Goal: Find contact information: Find contact information

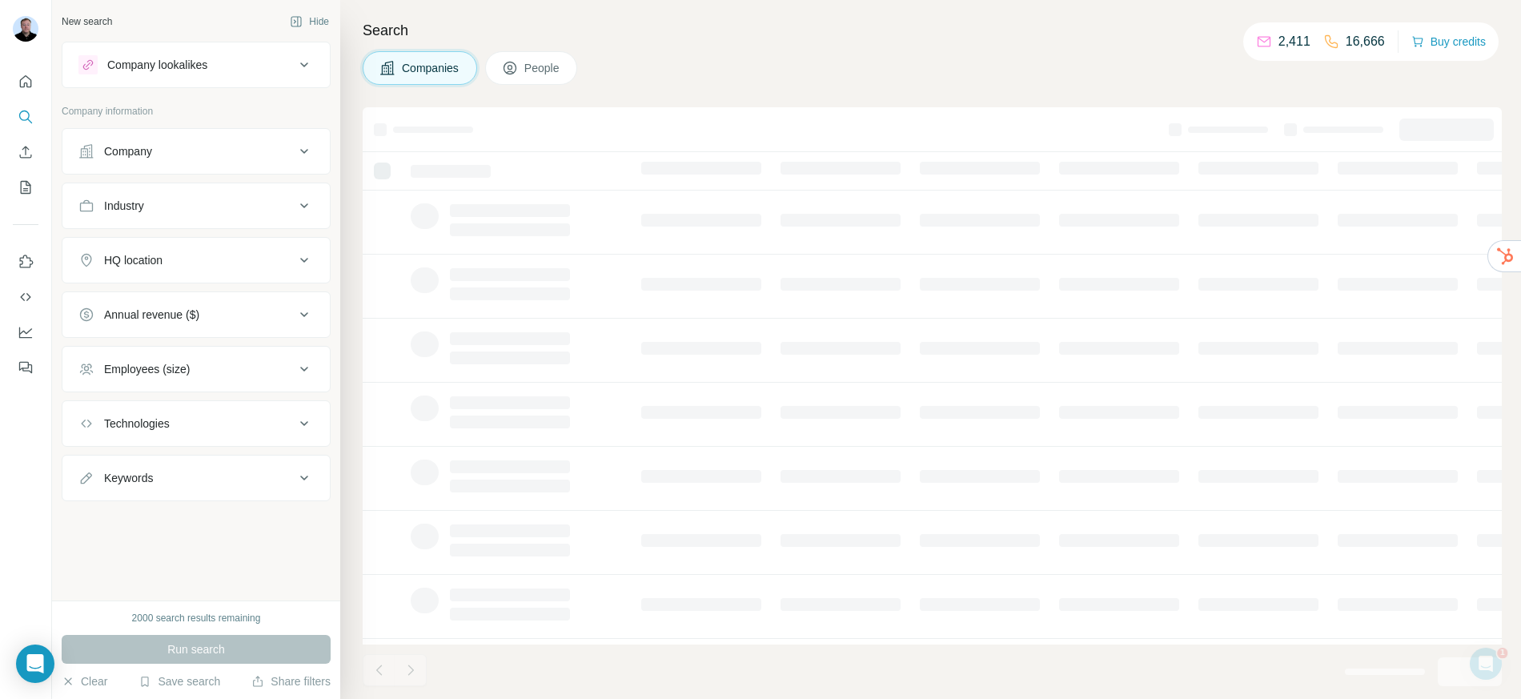
click at [191, 153] on div "Company" at bounding box center [186, 151] width 216 height 16
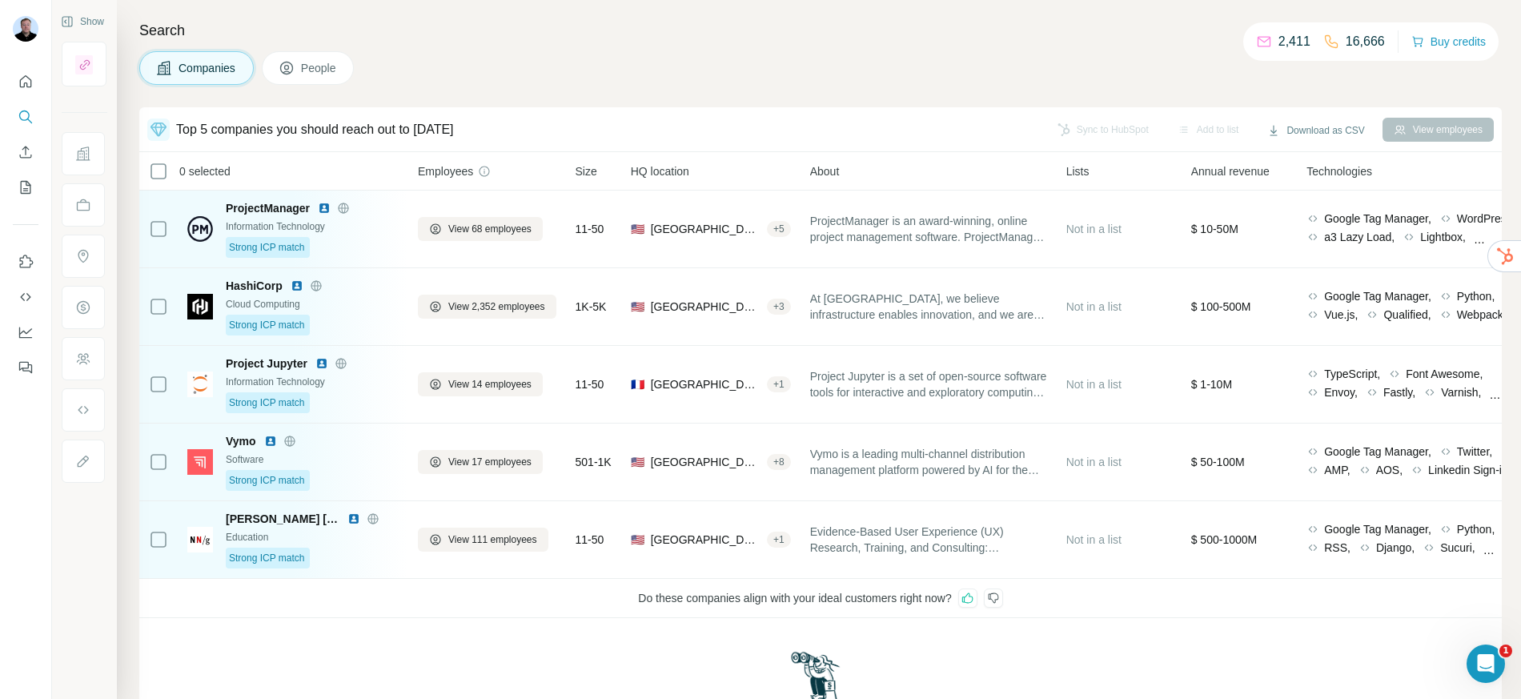
click at [171, 228] on div "Show Search Companies People Top 5 companies you should reach out to [DATE] Syn…" at bounding box center [786, 349] width 1469 height 699
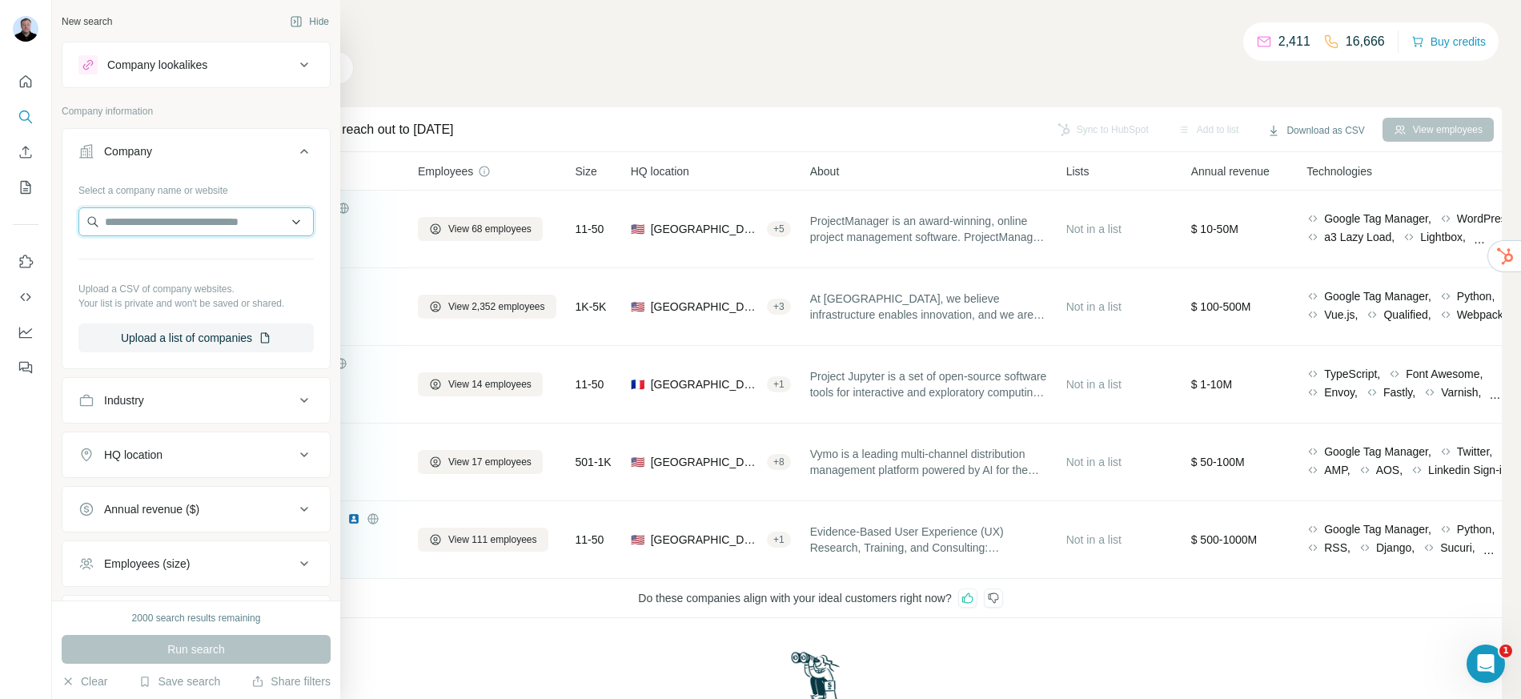
click at [238, 228] on input "text" at bounding box center [195, 221] width 235 height 29
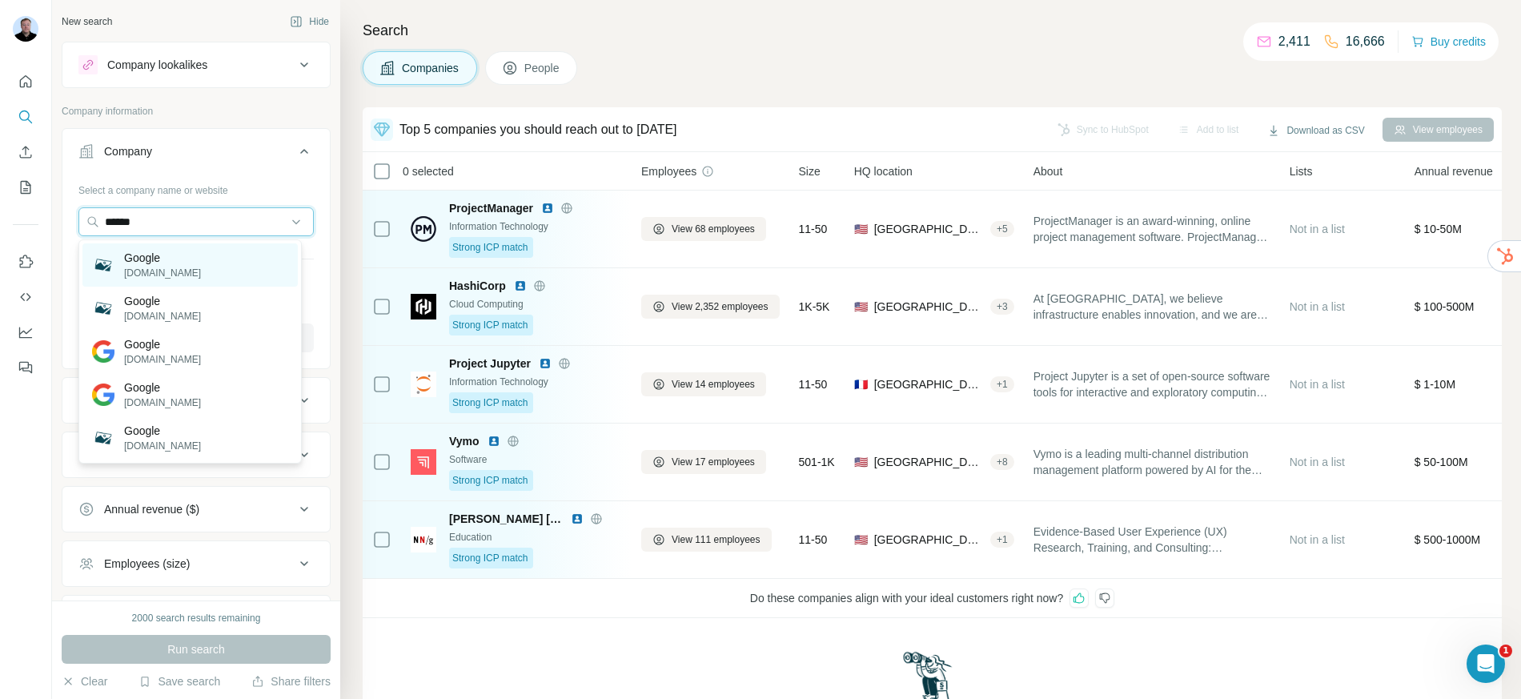
type input "******"
click at [183, 263] on div "Google [DOMAIN_NAME]" at bounding box center [189, 264] width 215 height 43
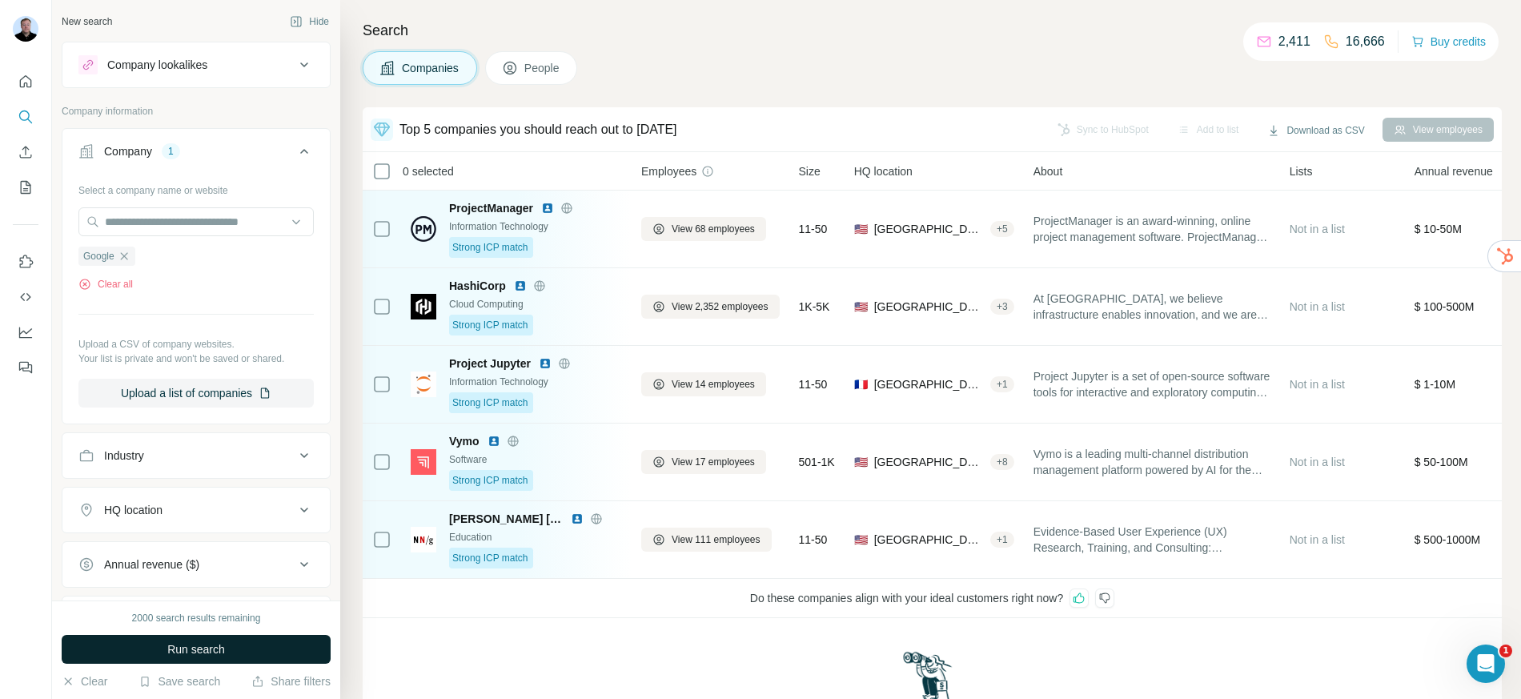
click at [259, 648] on button "Run search" at bounding box center [196, 649] width 269 height 29
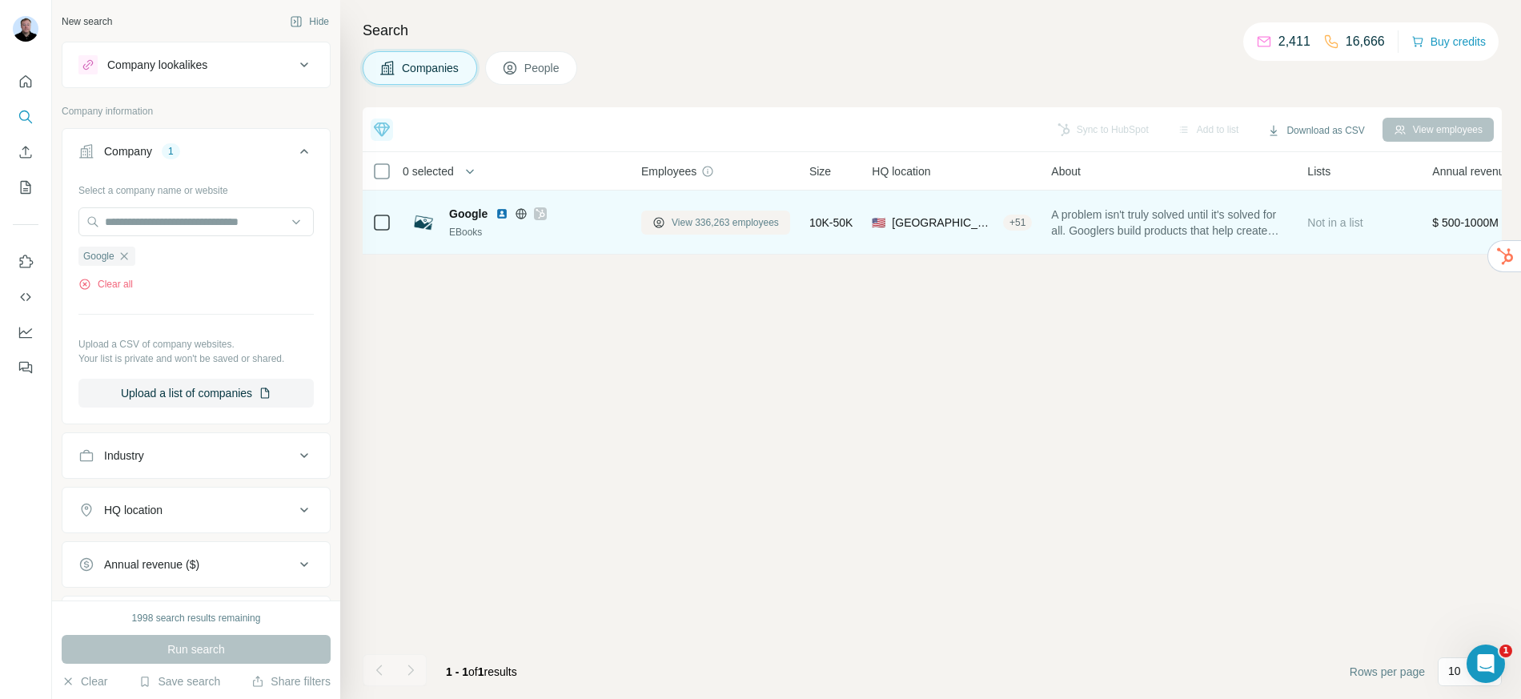
click at [754, 227] on span "View 336,263 employees" at bounding box center [725, 222] width 107 height 14
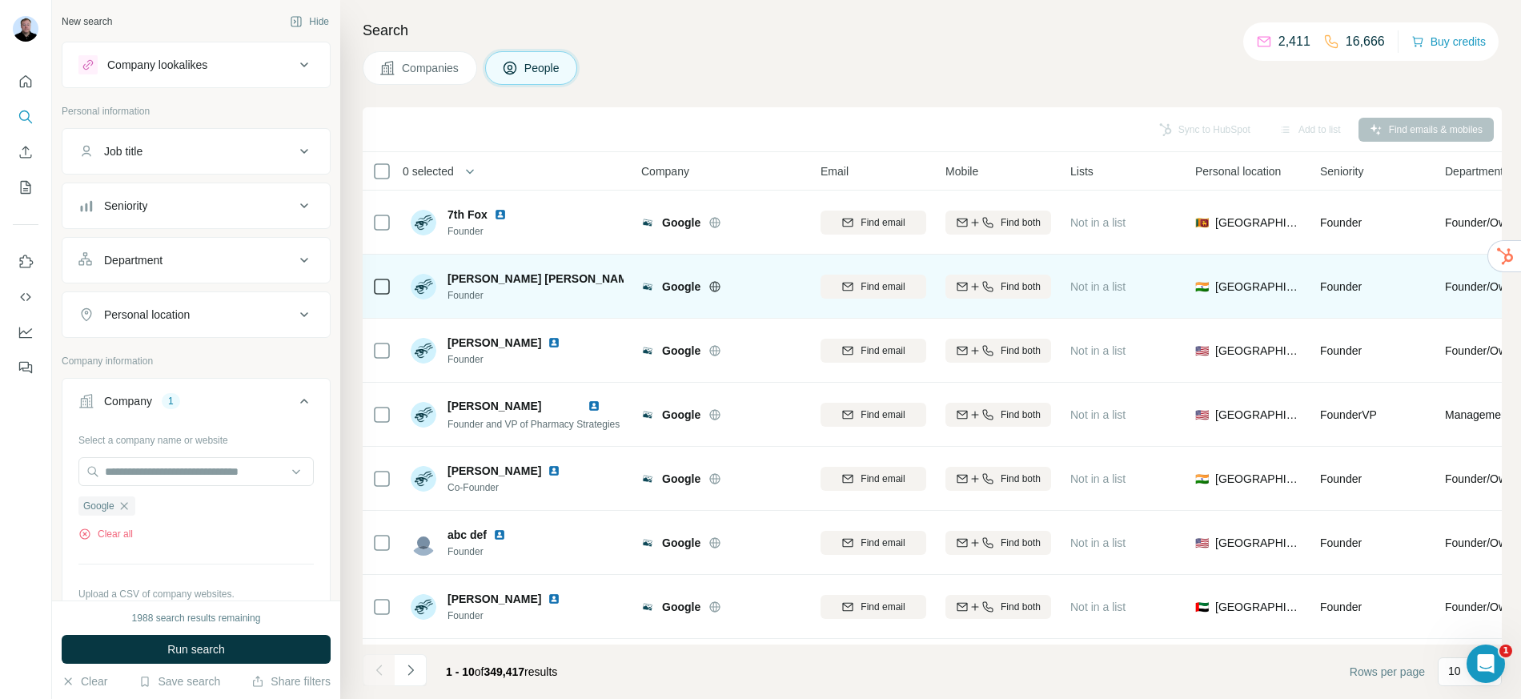
click at [645, 280] on img at bounding box center [651, 278] width 13 height 13
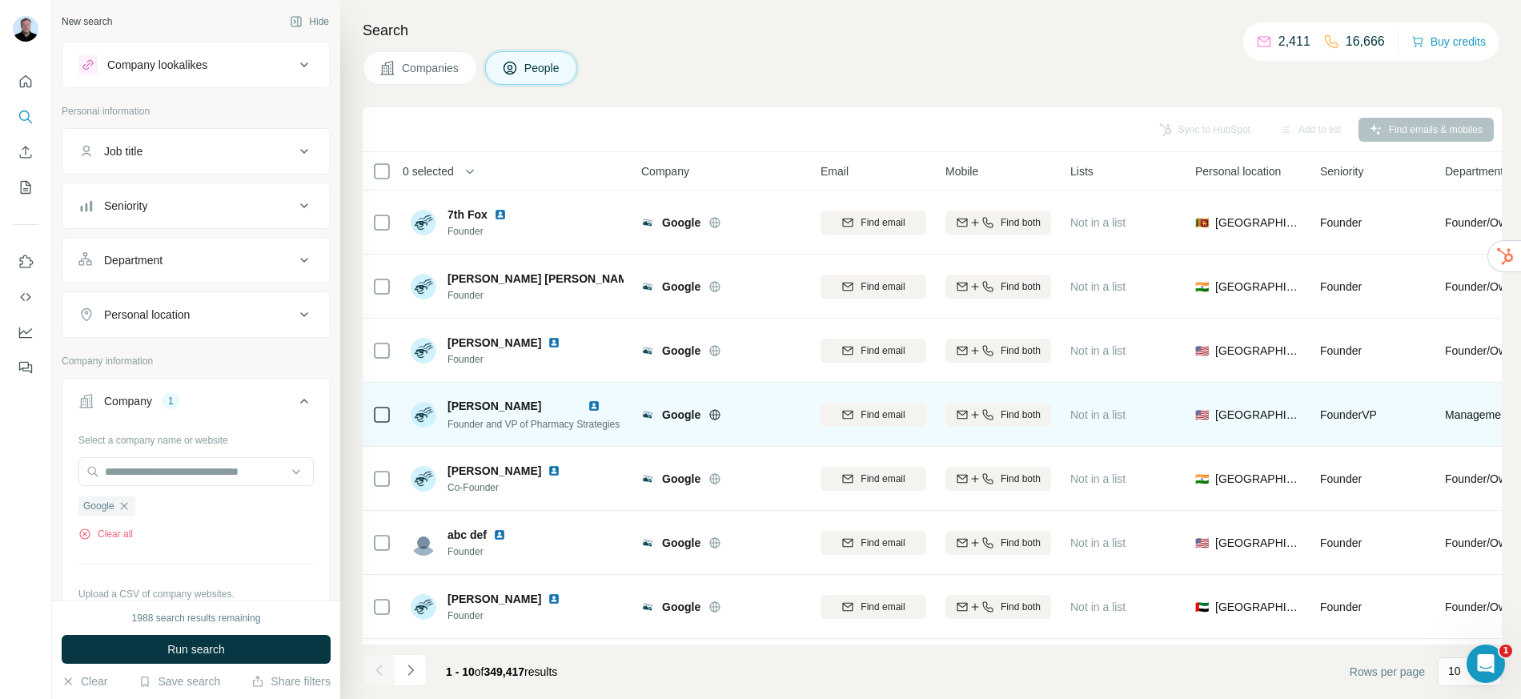
click at [588, 400] on div "[PERSON_NAME]" at bounding box center [534, 406] width 172 height 16
click at [600, 408] on img at bounding box center [594, 406] width 13 height 13
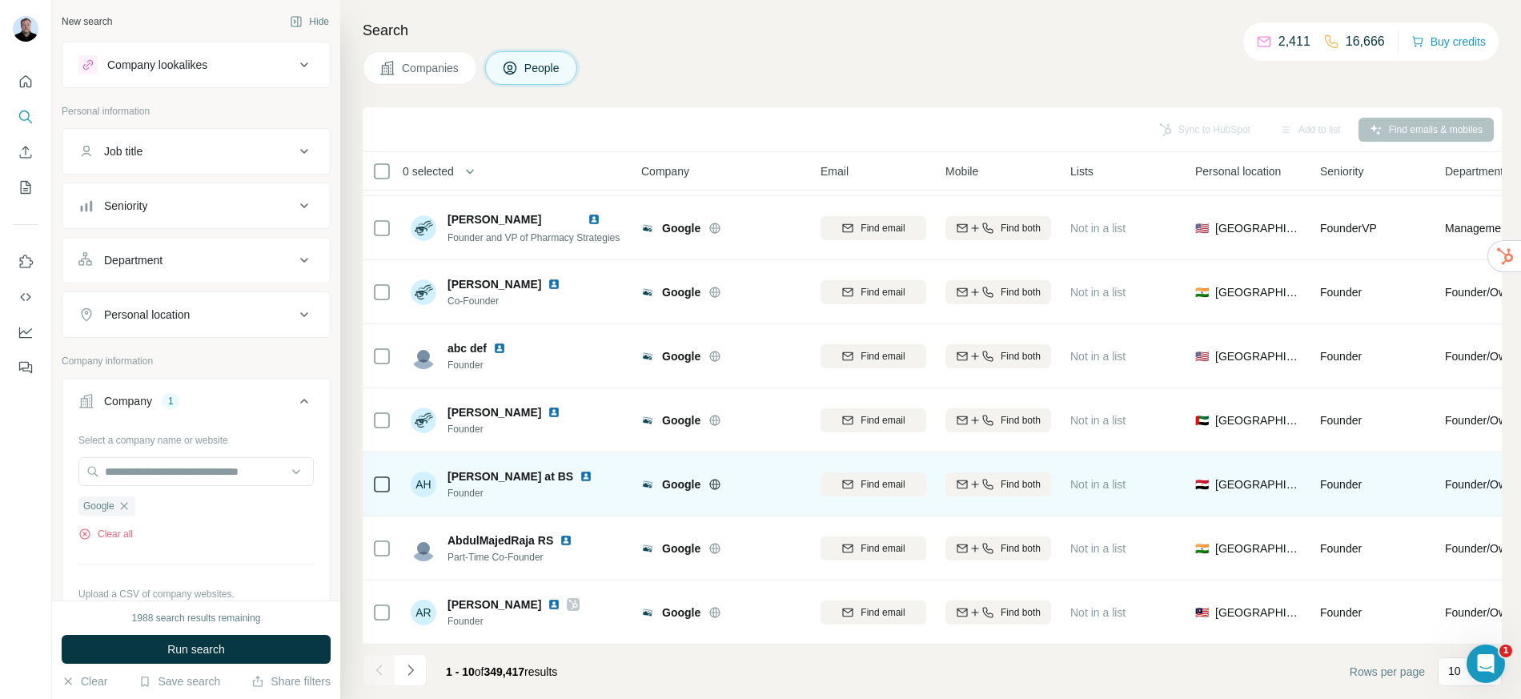
scroll to position [195, 0]
click at [592, 470] on img at bounding box center [586, 476] width 13 height 13
